Goal: Navigation & Orientation: Find specific page/section

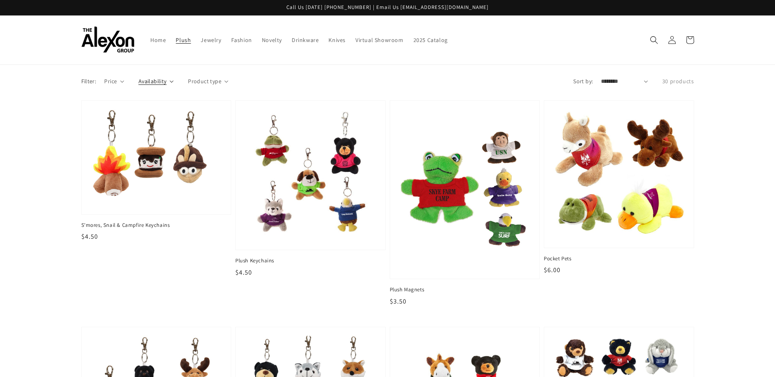
click at [172, 83] on icon at bounding box center [172, 81] width 4 height 2
click at [172, 83] on summary "Availability" at bounding box center [155, 81] width 35 height 9
click at [170, 81] on icon at bounding box center [172, 81] width 4 height 2
click at [170, 81] on summary "Availability" at bounding box center [155, 81] width 35 height 9
click at [218, 82] on span "Product type" at bounding box center [204, 81] width 33 height 9
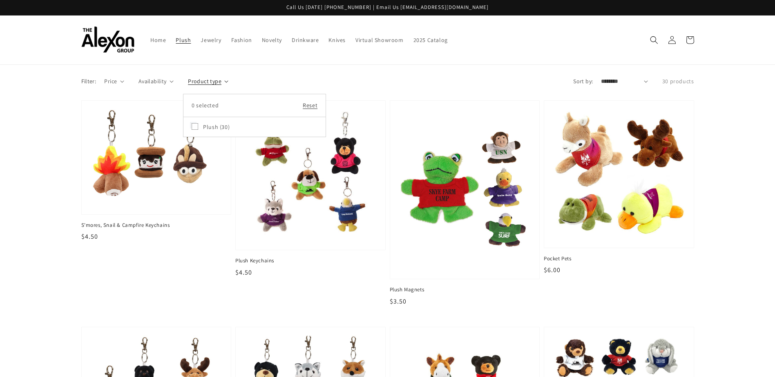
click at [218, 82] on summary "Product type" at bounding box center [208, 81] width 40 height 9
click at [119, 83] on summary "Price" at bounding box center [114, 81] width 20 height 9
click at [104, 77] on summary "Price" at bounding box center [114, 81] width 20 height 9
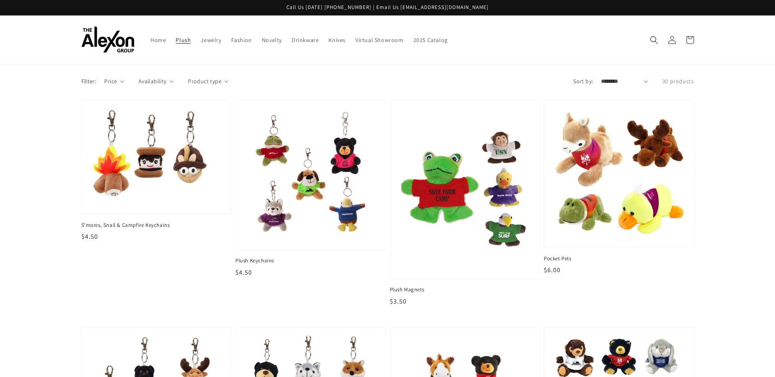
click at [104, 77] on summary "Price" at bounding box center [114, 81] width 20 height 9
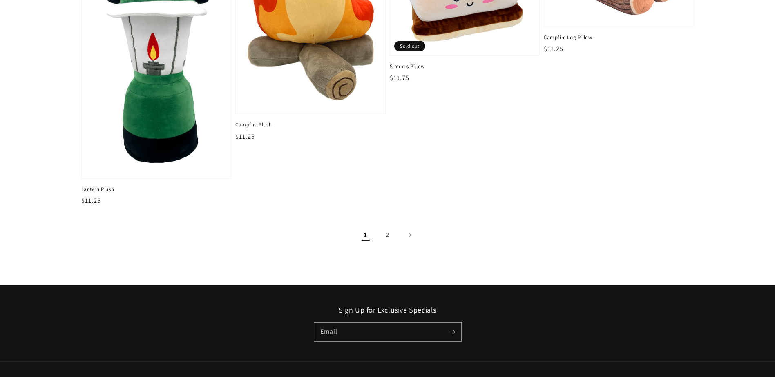
scroll to position [1396, 0]
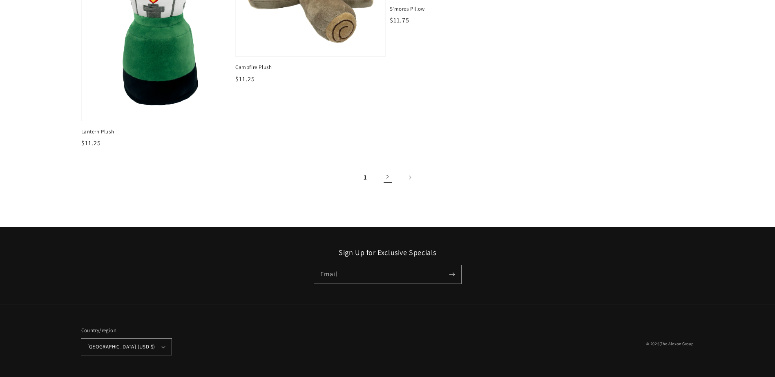
click at [389, 179] on link "2" at bounding box center [388, 178] width 18 height 18
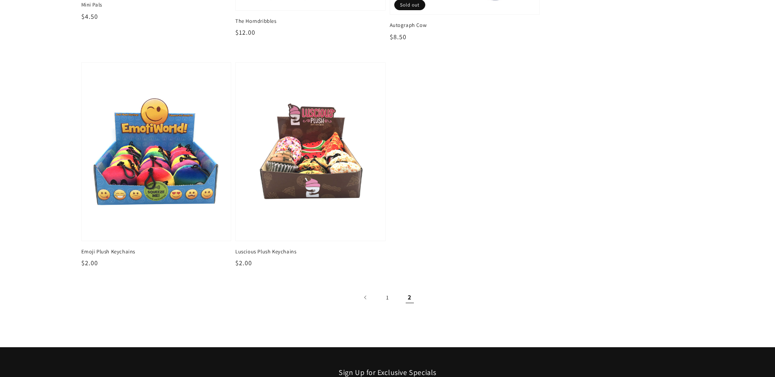
scroll to position [286, 0]
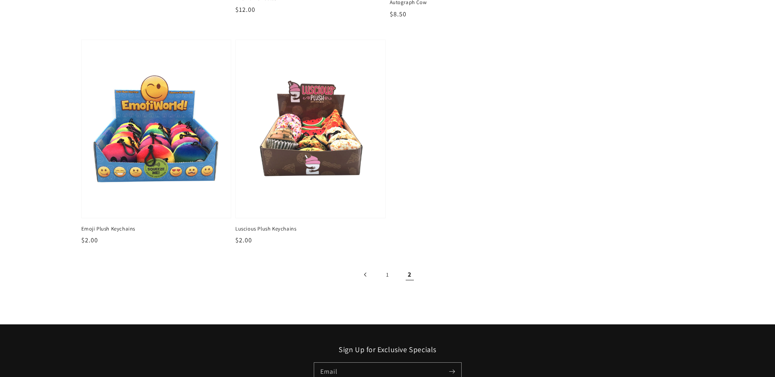
click at [364, 275] on icon "Previous page" at bounding box center [365, 275] width 2 height 4
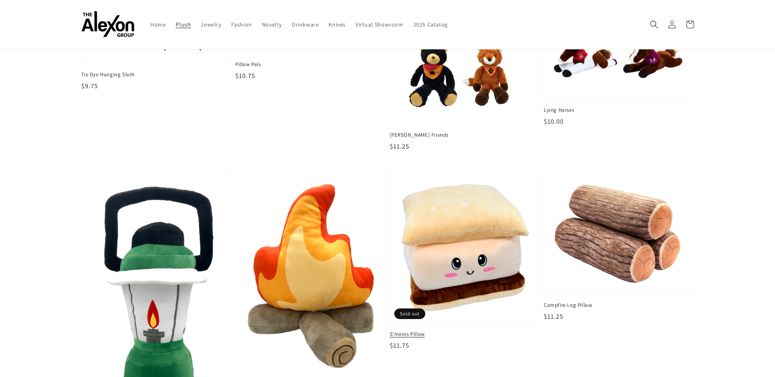
scroll to position [947, 0]
